Goal: Task Accomplishment & Management: Use online tool/utility

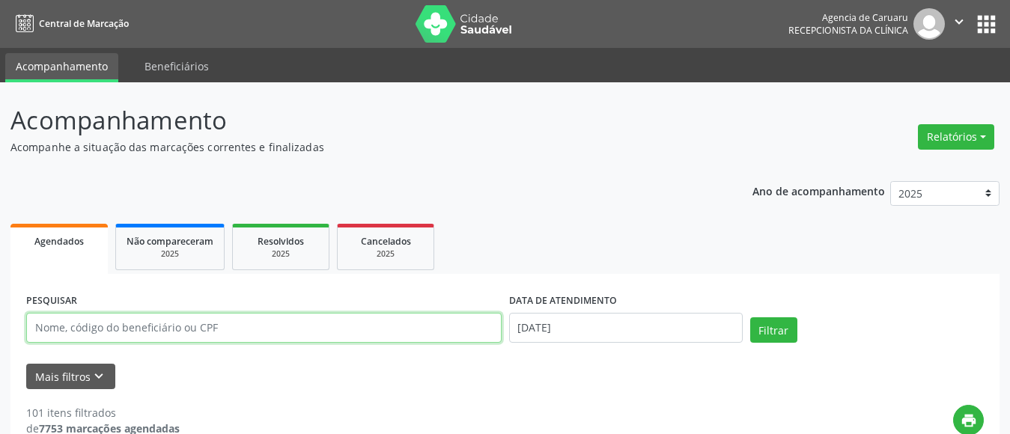
click at [177, 332] on input "text" at bounding box center [263, 328] width 475 height 30
paste input "[PERSON_NAME]"
type input "[PERSON_NAME]"
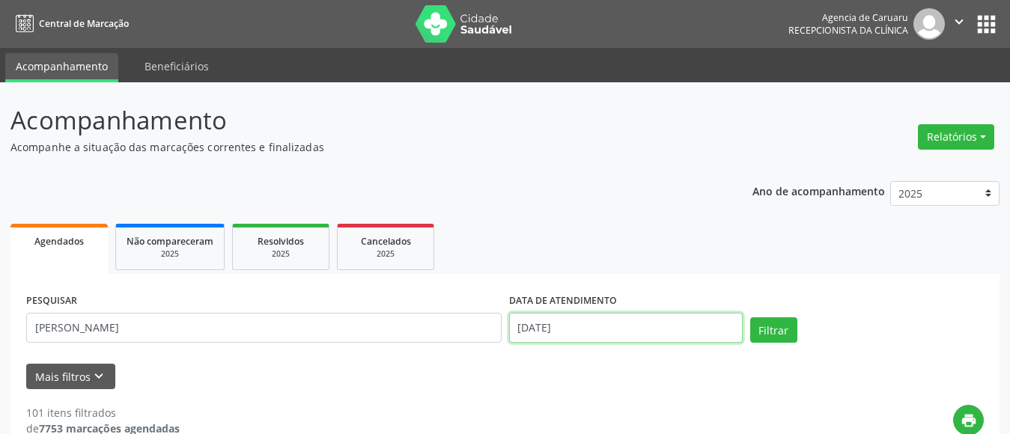
click at [588, 331] on input "[DATE]" at bounding box center [626, 328] width 234 height 30
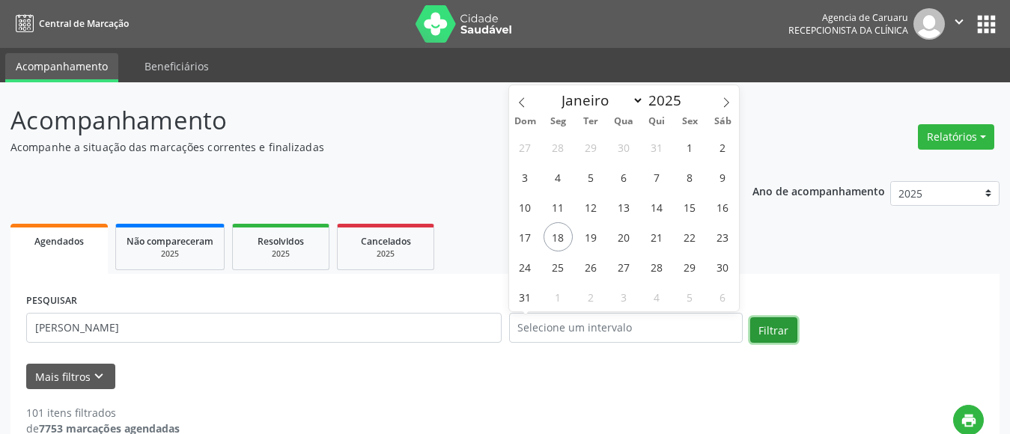
click at [764, 327] on button "Filtrar" at bounding box center [773, 329] width 47 height 25
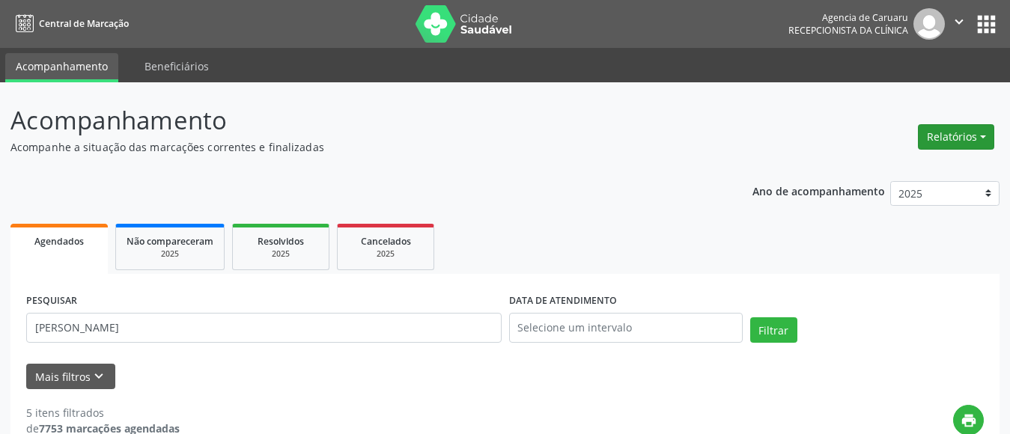
click at [955, 130] on button "Relatórios" at bounding box center [956, 136] width 76 height 25
click at [893, 171] on link "Agendamentos" at bounding box center [914, 169] width 161 height 21
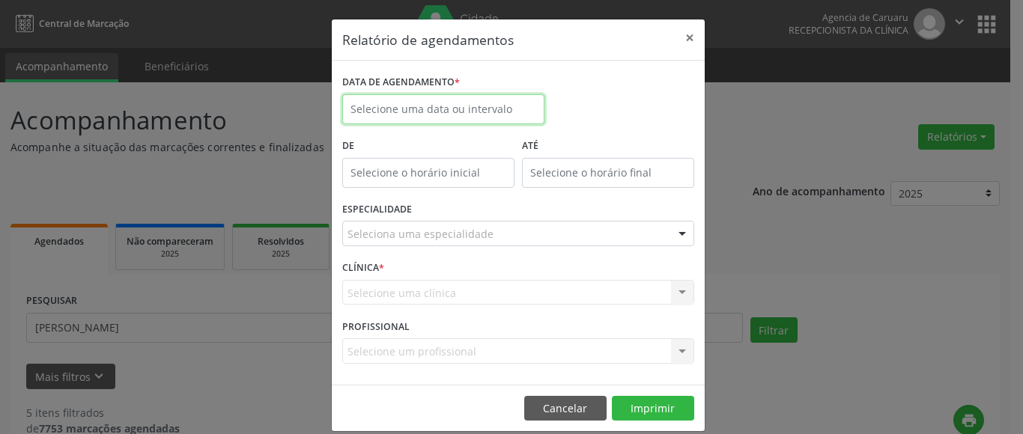
click at [421, 108] on input "text" at bounding box center [443, 109] width 202 height 30
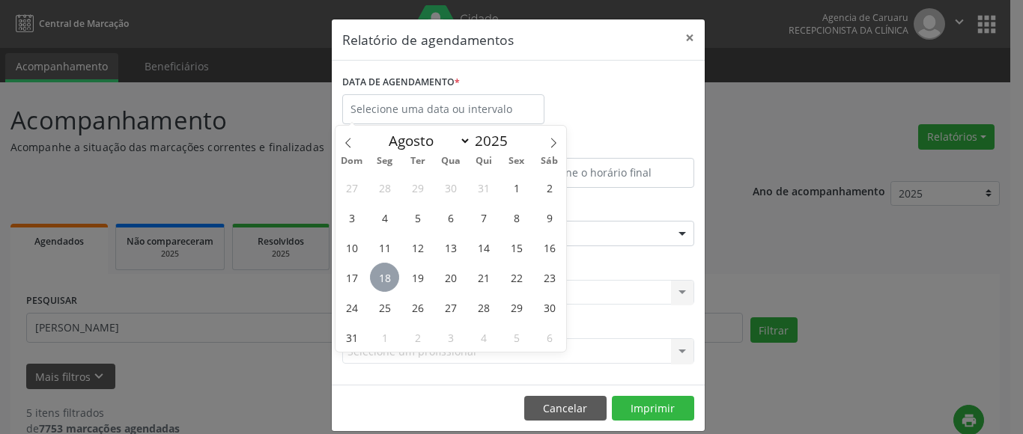
click at [392, 278] on span "18" at bounding box center [384, 277] width 29 height 29
type input "[DATE]"
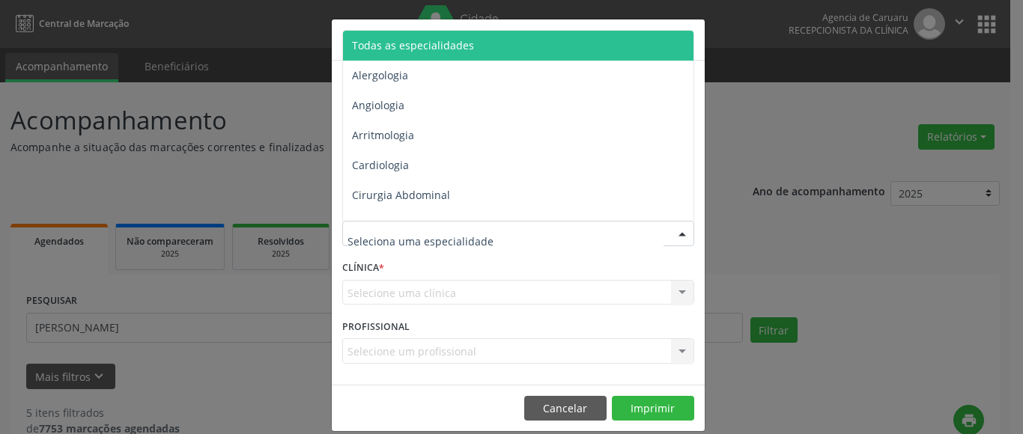
click at [407, 40] on span "Todas as especialidades" at bounding box center [413, 45] width 122 height 14
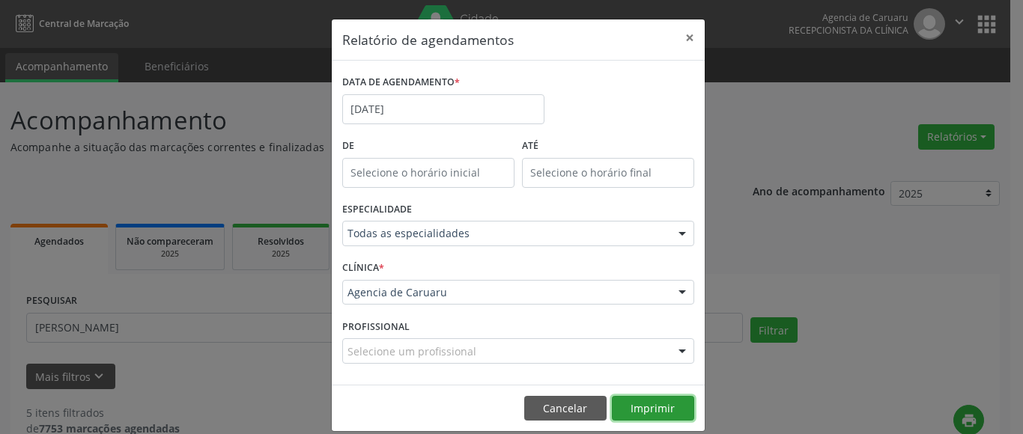
click at [660, 409] on button "Imprimir" at bounding box center [653, 408] width 82 height 25
click at [679, 34] on button "×" at bounding box center [690, 37] width 30 height 37
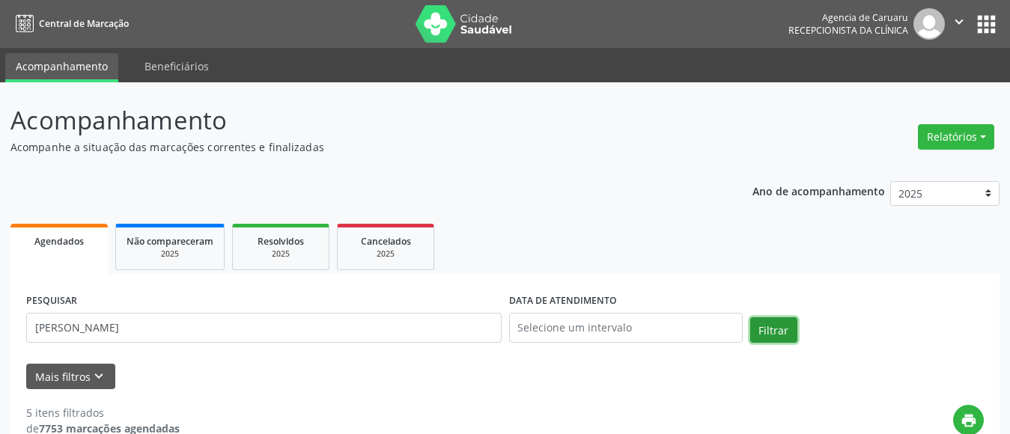
click at [778, 328] on button "Filtrar" at bounding box center [773, 329] width 47 height 25
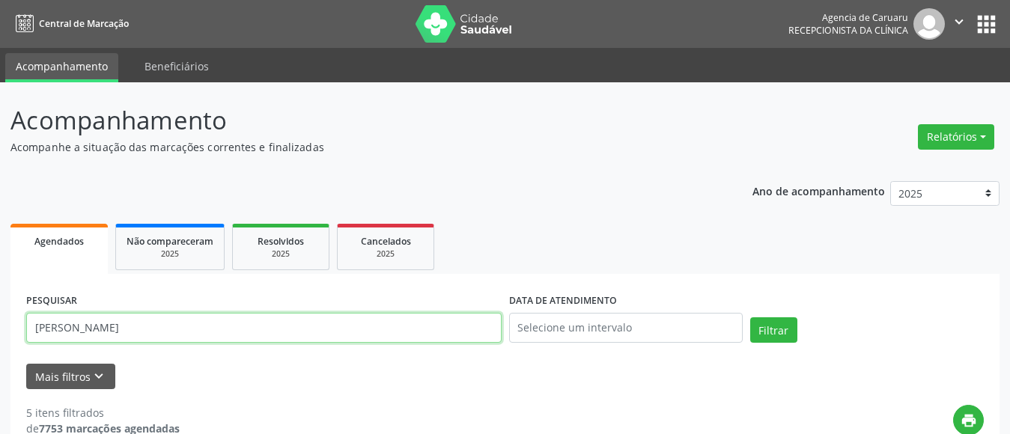
click at [222, 331] on input "[PERSON_NAME]" at bounding box center [263, 328] width 475 height 30
type input "M"
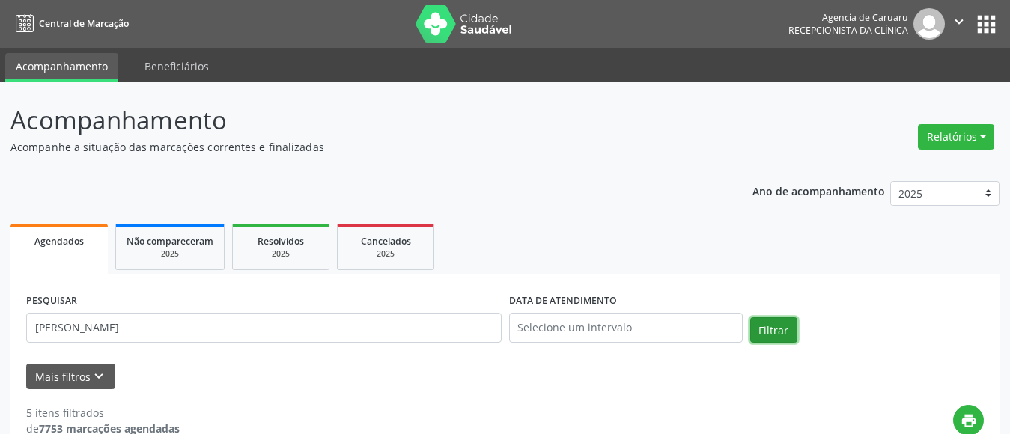
click at [765, 334] on button "Filtrar" at bounding box center [773, 329] width 47 height 25
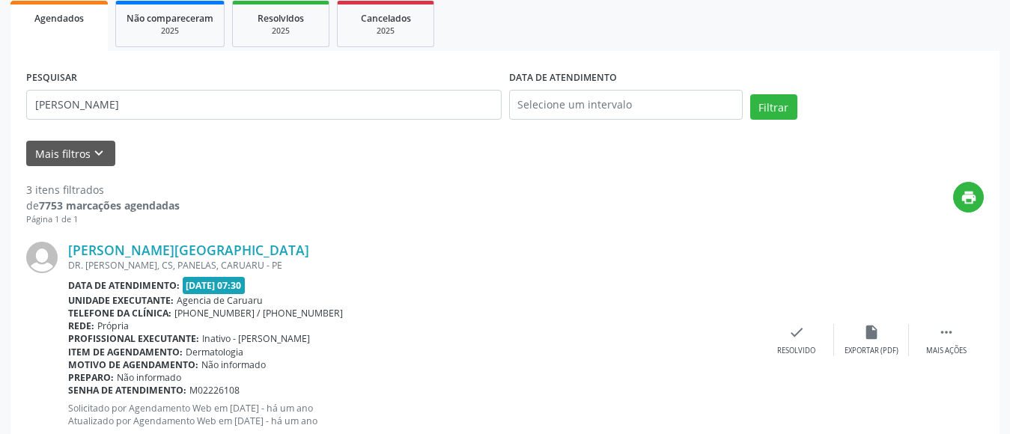
scroll to position [189, 0]
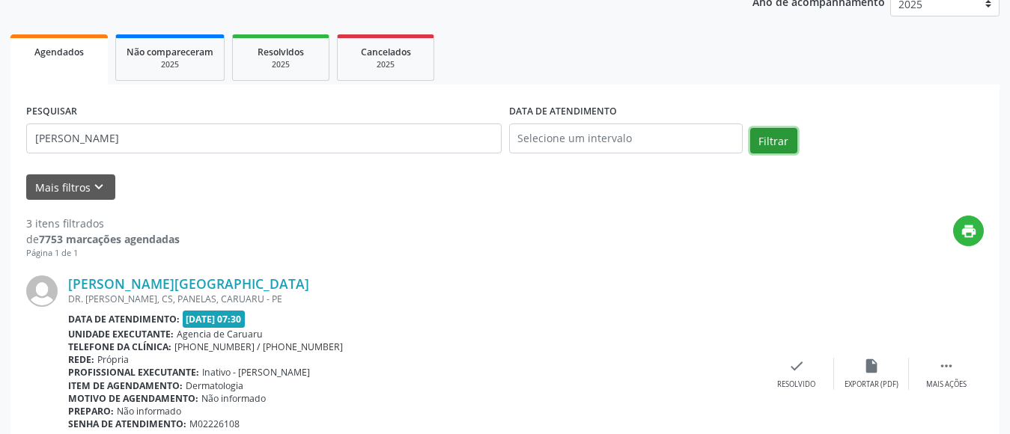
click at [770, 146] on button "Filtrar" at bounding box center [773, 140] width 47 height 25
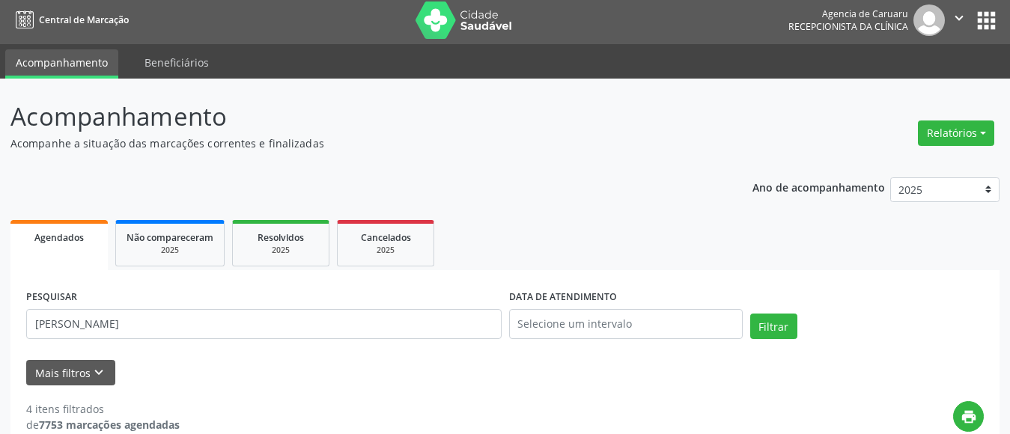
scroll to position [0, 0]
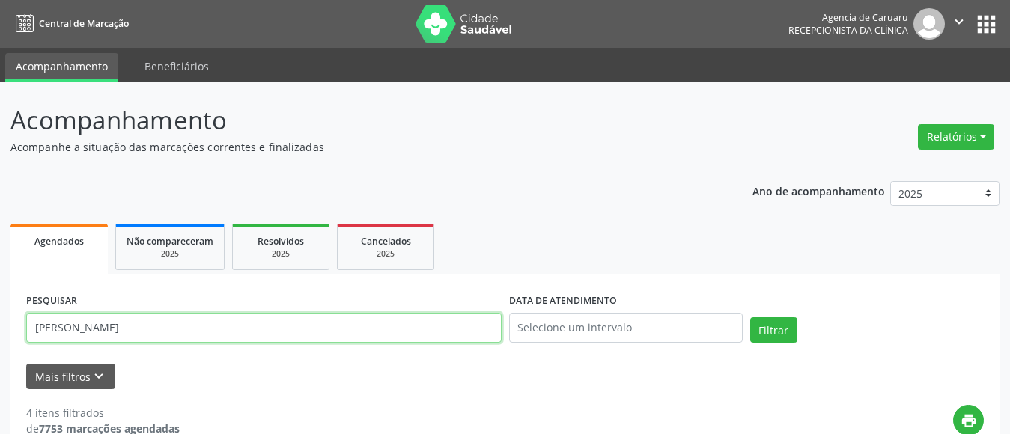
click at [198, 326] on input "[PERSON_NAME]" at bounding box center [263, 328] width 475 height 30
type input "P"
type input "[PERSON_NAME]"
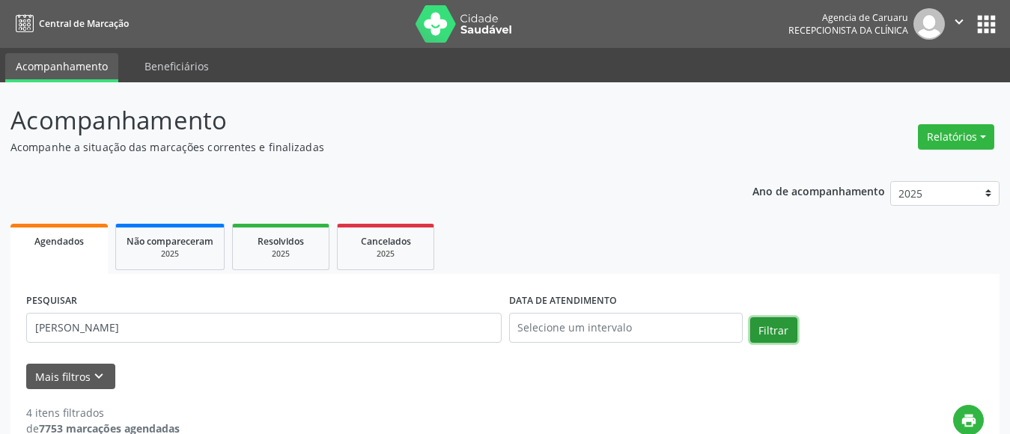
click at [767, 328] on button "Filtrar" at bounding box center [773, 329] width 47 height 25
click at [941, 144] on button "Relatórios" at bounding box center [956, 136] width 76 height 25
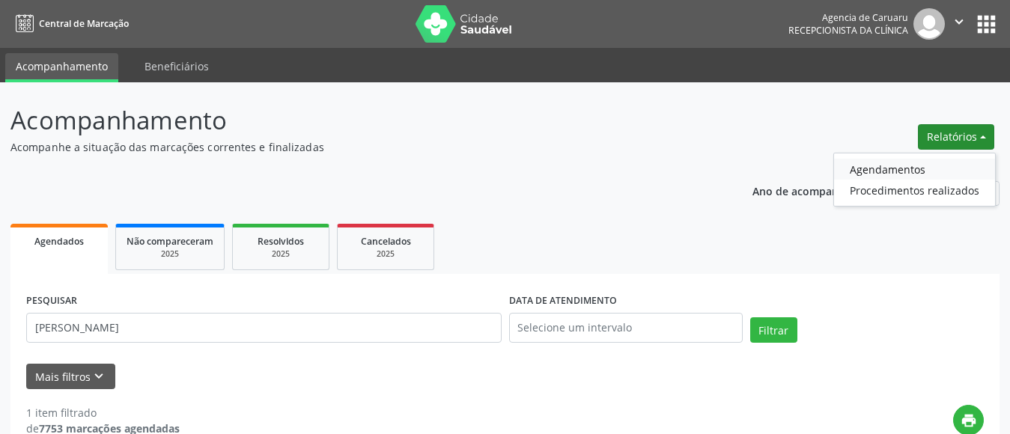
click at [896, 168] on link "Agendamentos" at bounding box center [914, 169] width 161 height 21
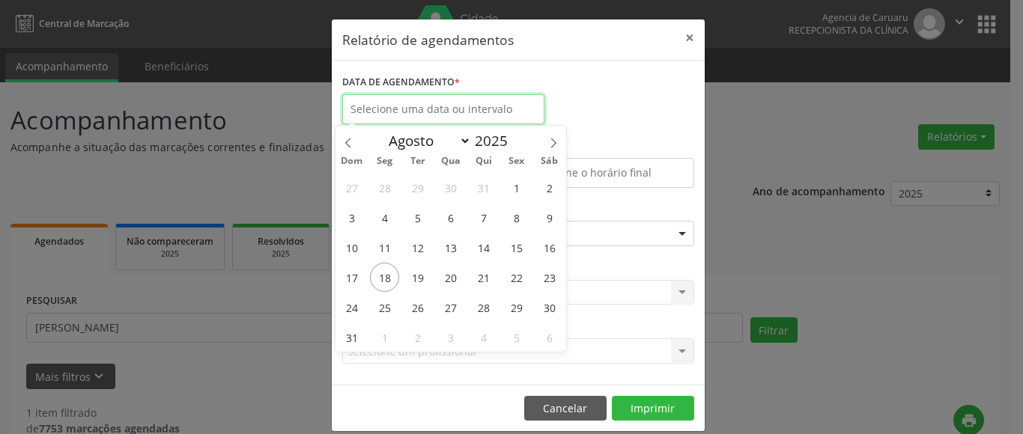
click at [439, 113] on input "text" at bounding box center [443, 109] width 202 height 30
click at [410, 276] on span "19" at bounding box center [417, 277] width 29 height 29
type input "[DATE]"
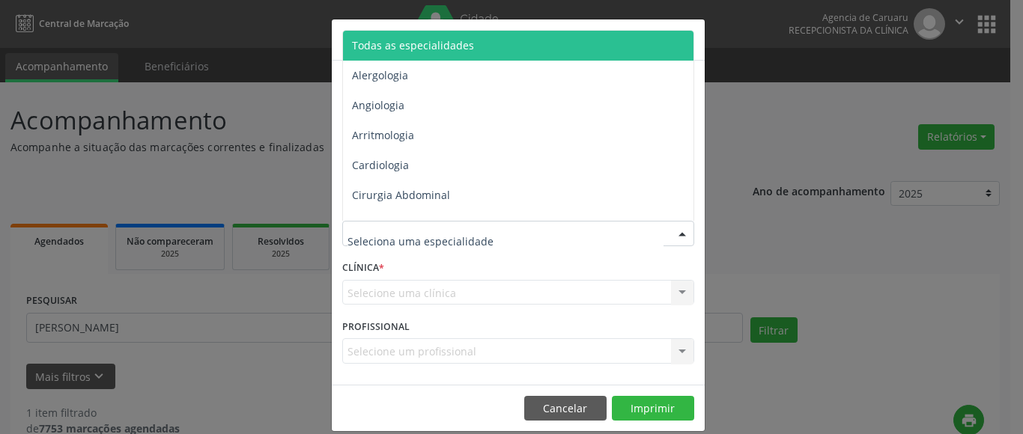
click at [460, 34] on span "Todas as especialidades" at bounding box center [519, 46] width 353 height 30
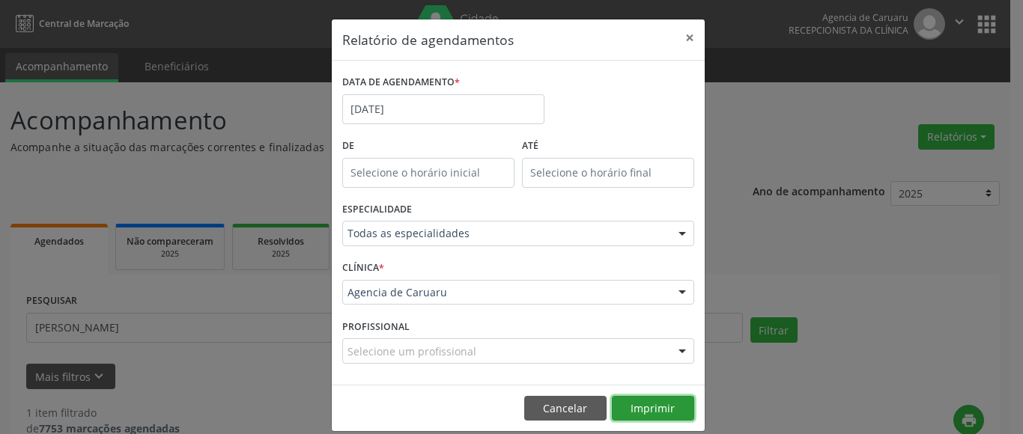
click at [641, 404] on button "Imprimir" at bounding box center [653, 408] width 82 height 25
